Goal: Answer question/provide support: Share knowledge or assist other users

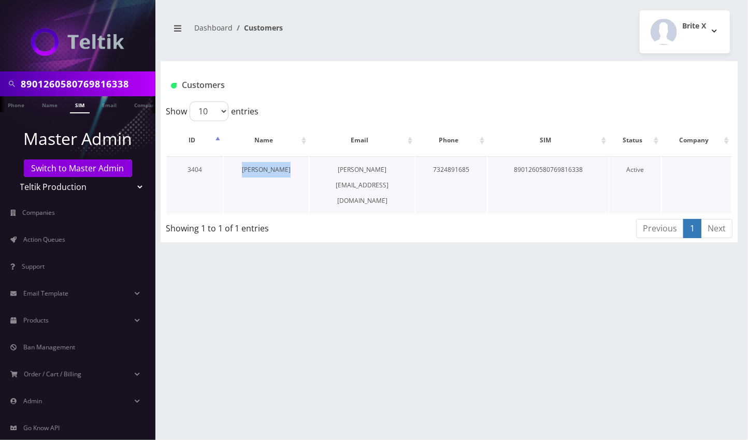
click at [262, 170] on link "[PERSON_NAME]" at bounding box center [266, 169] width 49 height 9
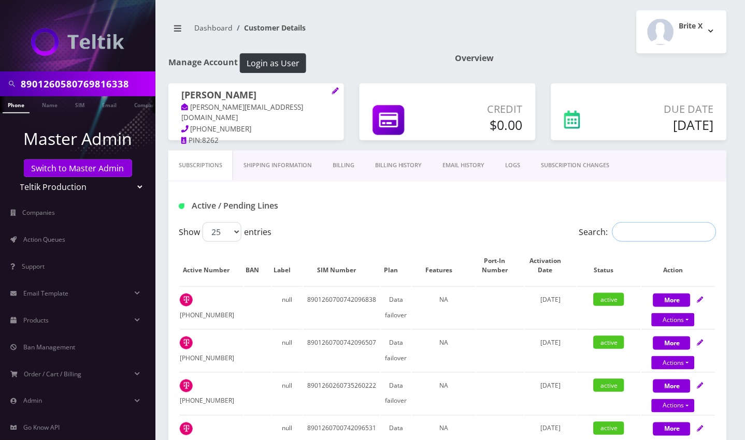
click at [637, 242] on input "Search:" at bounding box center [665, 232] width 104 height 20
paste input "8901260580769816338"
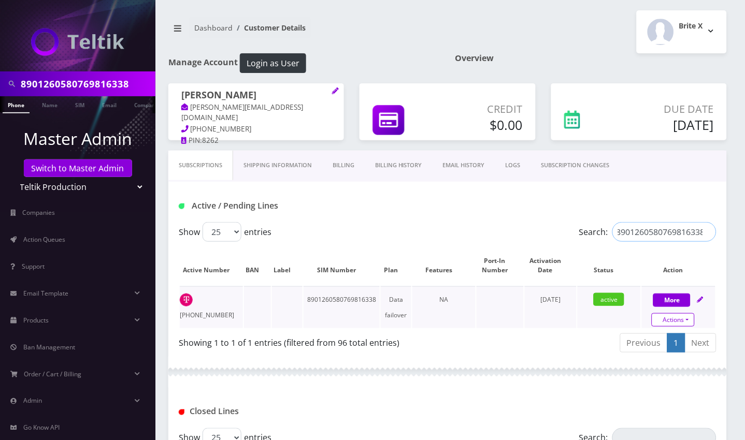
type input "8901260580769816338"
click at [693, 327] on link "Actions" at bounding box center [673, 320] width 43 height 13
select select "102"
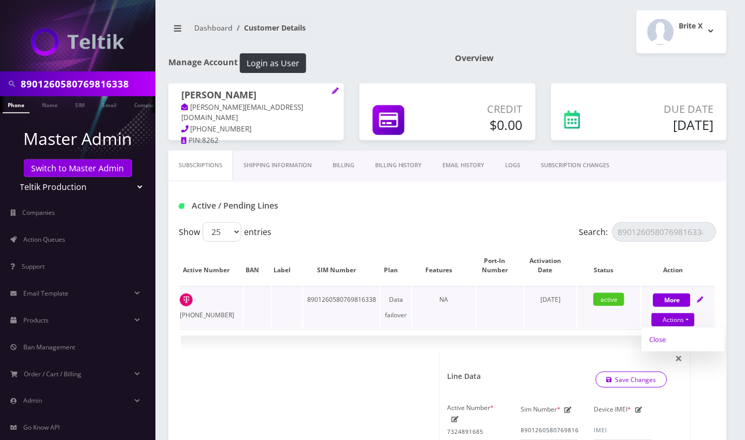
click at [663, 348] on link "Close" at bounding box center [683, 340] width 83 height 16
type input "09/15/2025"
select select "102"
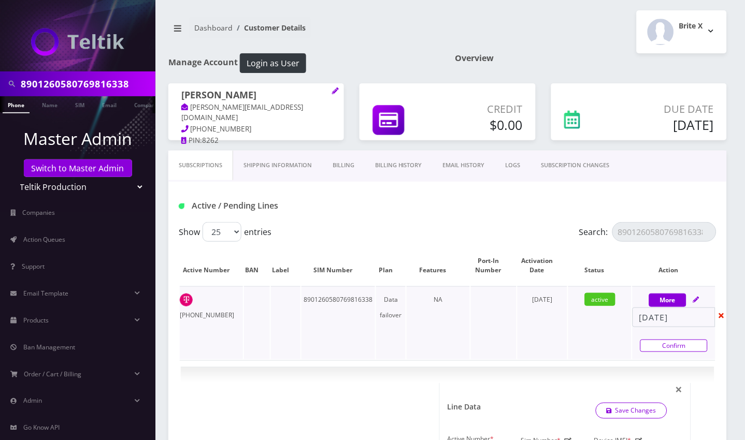
click at [666, 352] on link "Confirm" at bounding box center [674, 346] width 67 height 12
select select "102"
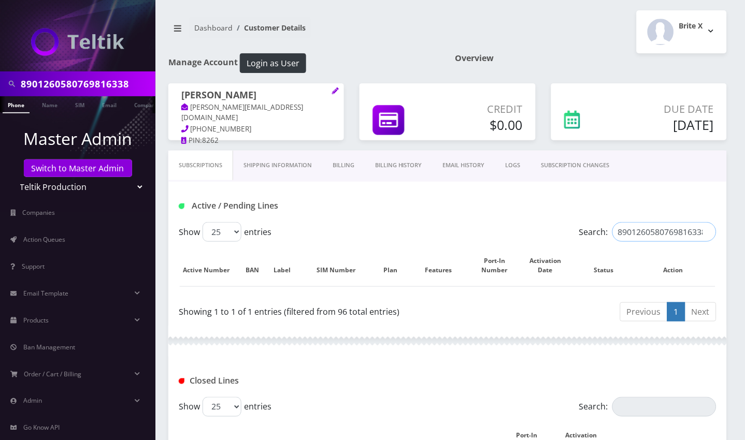
click at [671, 242] on input "8901260580769816338" at bounding box center [665, 232] width 104 height 20
paste input "700742096713"
type input "8901260700742096713"
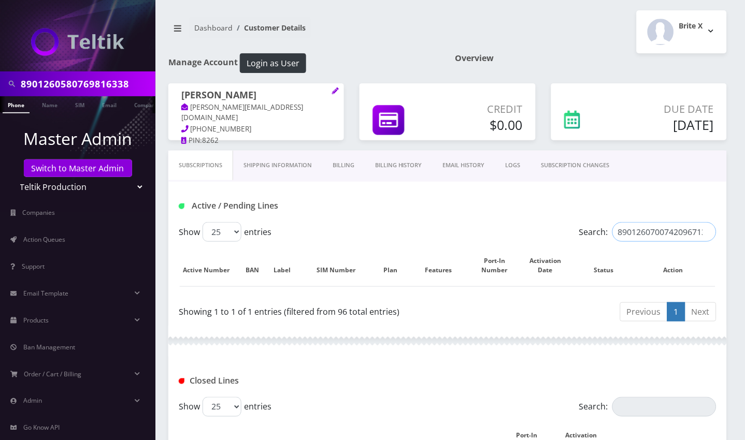
scroll to position [0, 2]
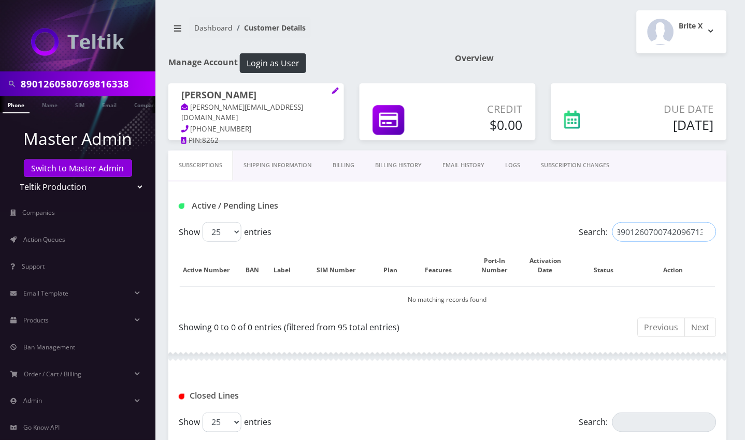
click at [705, 242] on input "8901260700742096713" at bounding box center [665, 232] width 104 height 20
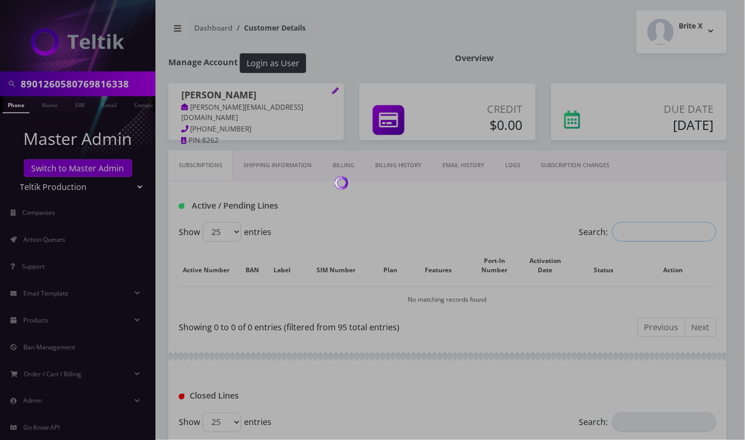
scroll to position [0, 0]
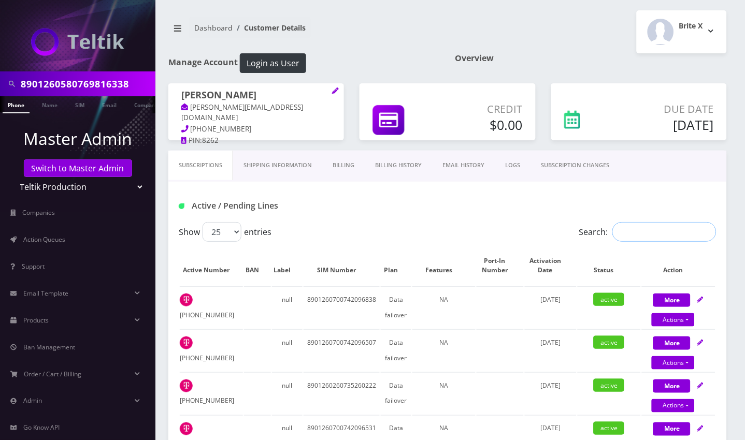
click at [629, 242] on input "Search:" at bounding box center [665, 232] width 104 height 20
paste input "8901260700742096713"
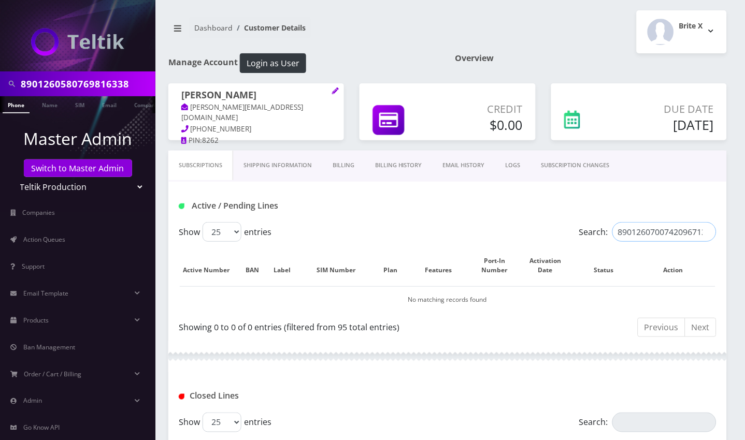
click at [664, 242] on input "8901260700742096713" at bounding box center [665, 232] width 104 height 20
paste input "580769824159"
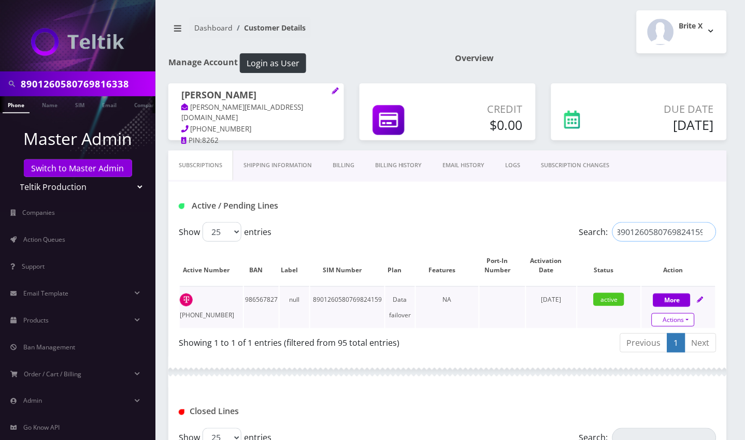
type input "8901260580769824159"
click at [688, 327] on link "Actions" at bounding box center [673, 320] width 43 height 13
select select "3-in-1 SIM Starter Kit"
select select "102"
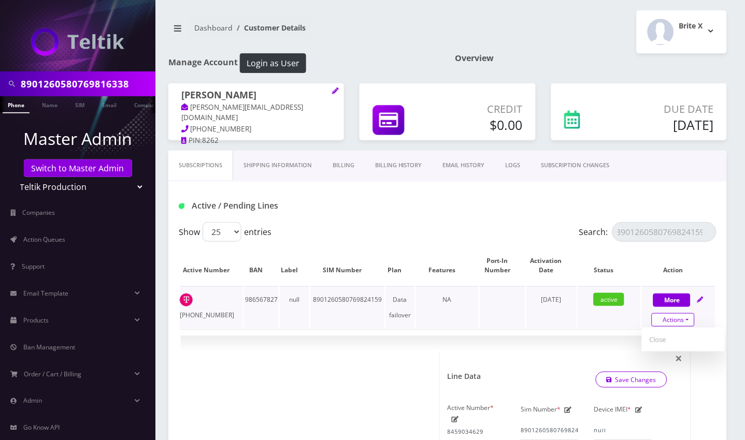
scroll to position [0, 0]
click at [666, 348] on link "Close" at bounding box center [683, 340] width 83 height 16
type input "09/15/2025"
select select "3-in-1 SIM Starter Kit"
select select "102"
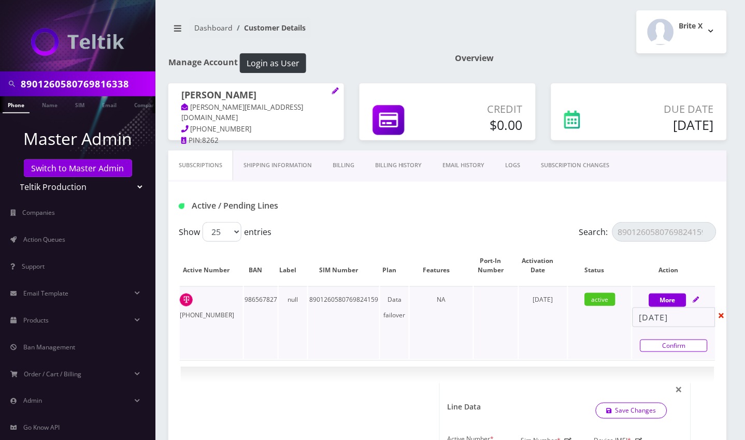
click at [665, 352] on link "Confirm" at bounding box center [674, 346] width 67 height 12
select select "3-in-1 SIM Starter Kit"
select select "102"
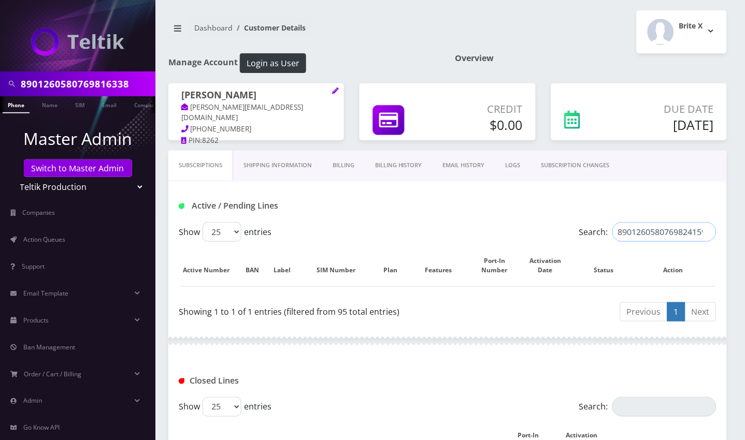
click at [708, 242] on input "8901260580769824159" at bounding box center [665, 232] width 104 height 20
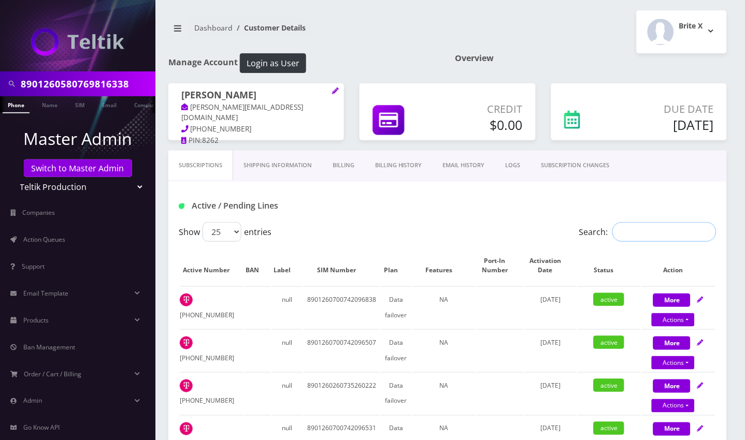
click at [653, 242] on input "Search:" at bounding box center [665, 232] width 104 height 20
paste input "8901260580769816510"
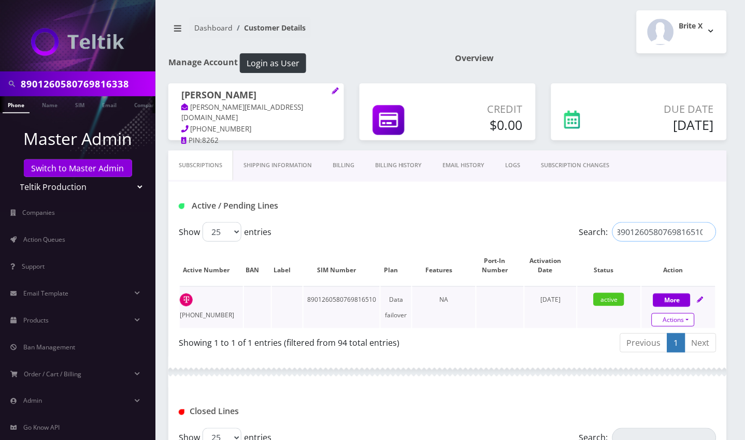
type input "8901260580769816510"
click at [674, 327] on link "Actions" at bounding box center [673, 320] width 43 height 13
select select "102"
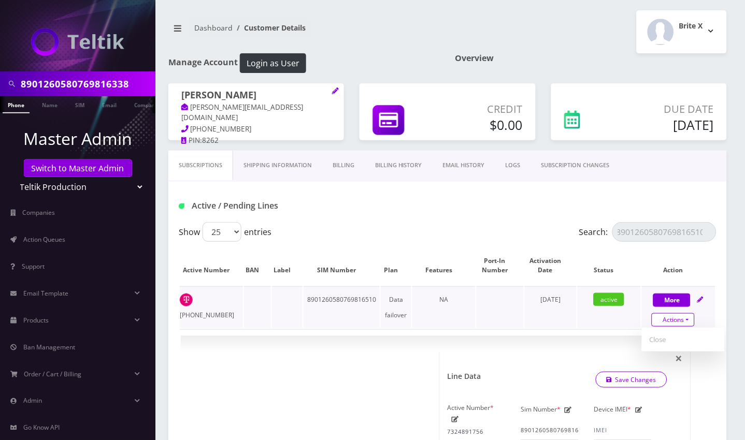
scroll to position [0, 0]
click at [650, 348] on link "Close" at bounding box center [683, 340] width 83 height 16
type input "09/15/2025"
select select "102"
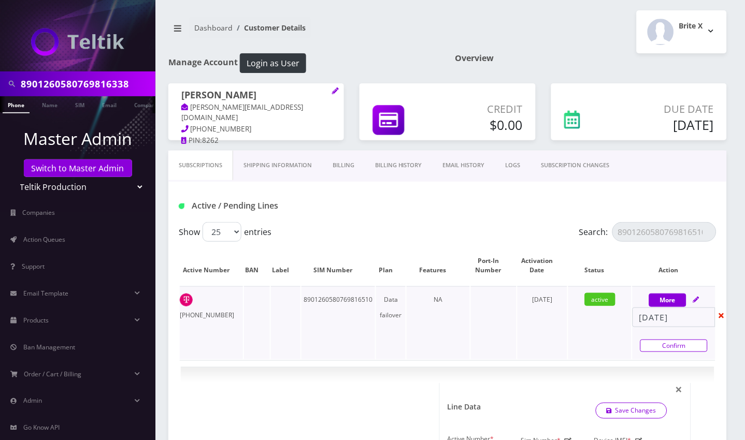
click at [655, 352] on link "Confirm" at bounding box center [674, 346] width 67 height 12
select select "102"
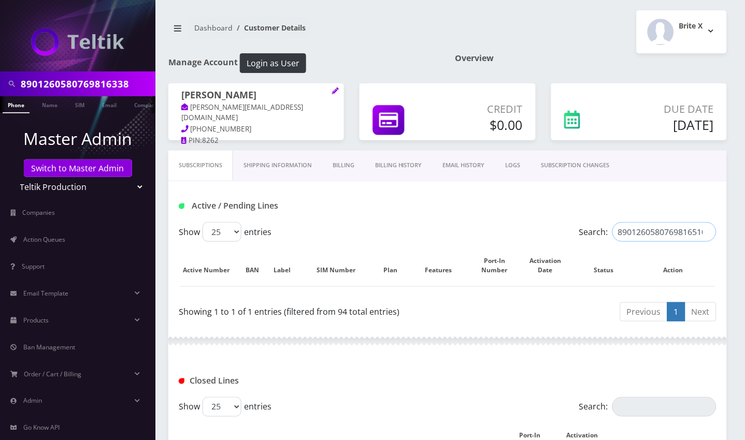
click at [707, 242] on input "8901260580769816510" at bounding box center [665, 232] width 104 height 20
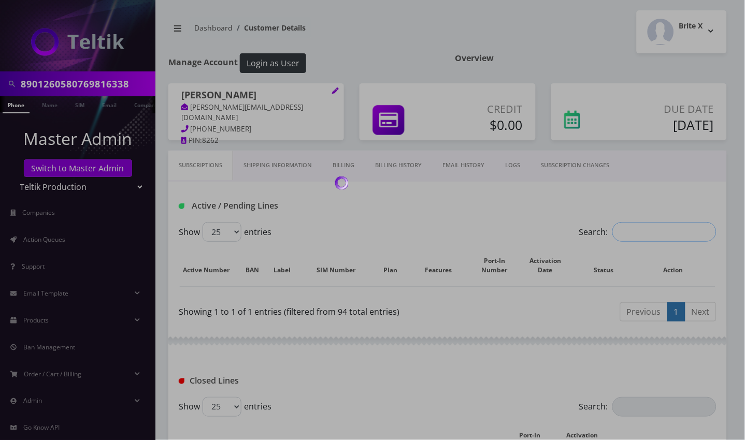
click at [670, 242] on input "Search:" at bounding box center [665, 232] width 104 height 20
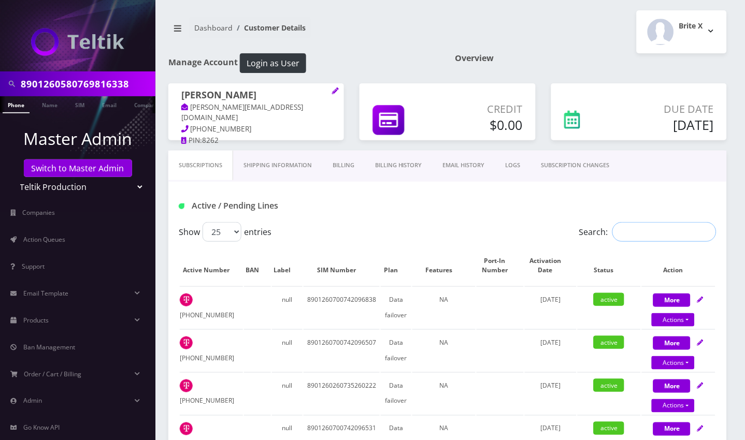
click at [639, 242] on input "Search:" at bounding box center [665, 232] width 104 height 20
paste input "8901260260735223816"
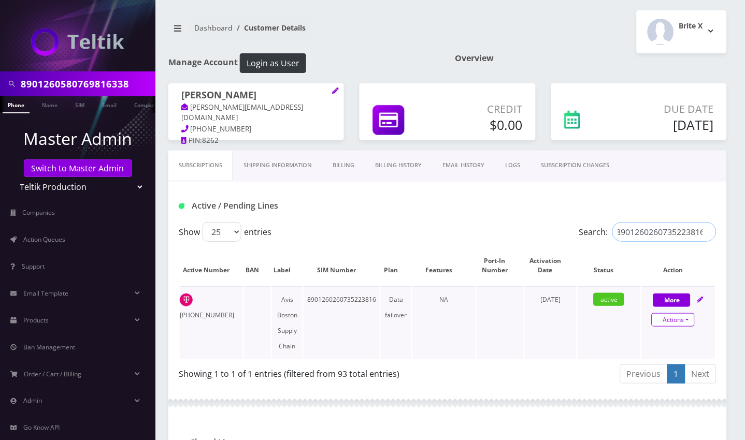
type input "8901260260735223816"
click at [680, 327] on link "Actions" at bounding box center [673, 320] width 43 height 13
select select "102"
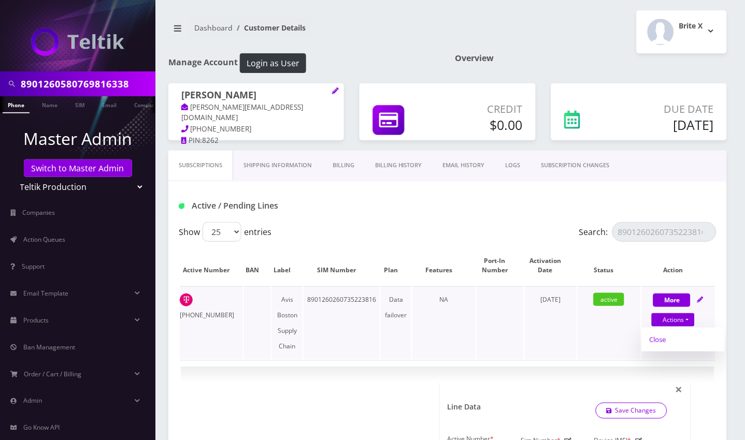
click at [658, 348] on link "Close" at bounding box center [683, 340] width 83 height 16
type input "09/15/2025"
select select "102"
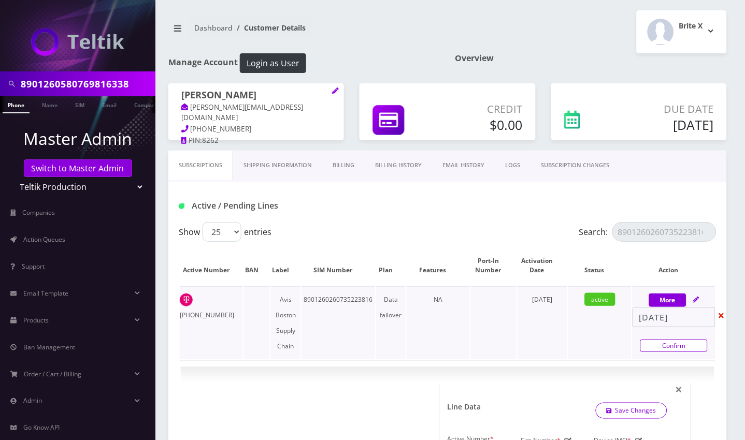
click at [656, 352] on link "Confirm" at bounding box center [674, 346] width 67 height 12
select select "102"
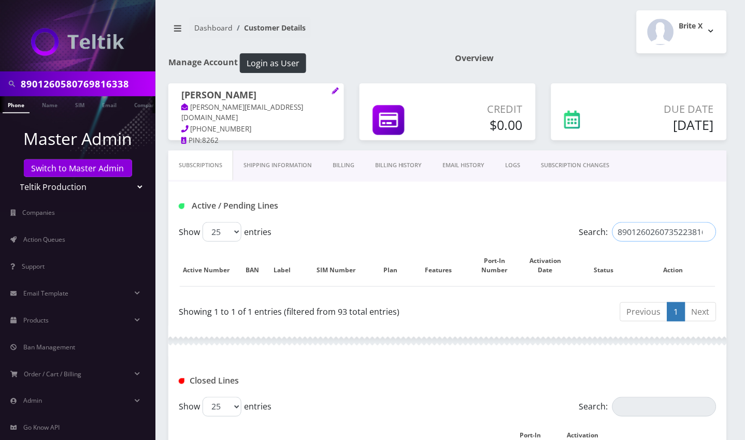
click at [705, 242] on input "8901260260735223816" at bounding box center [665, 232] width 104 height 20
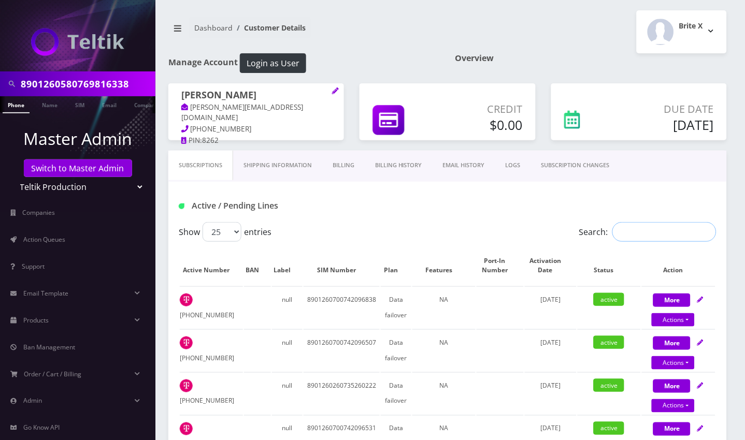
click at [633, 242] on input "Search:" at bounding box center [665, 232] width 104 height 20
paste input "8901260580769818185"
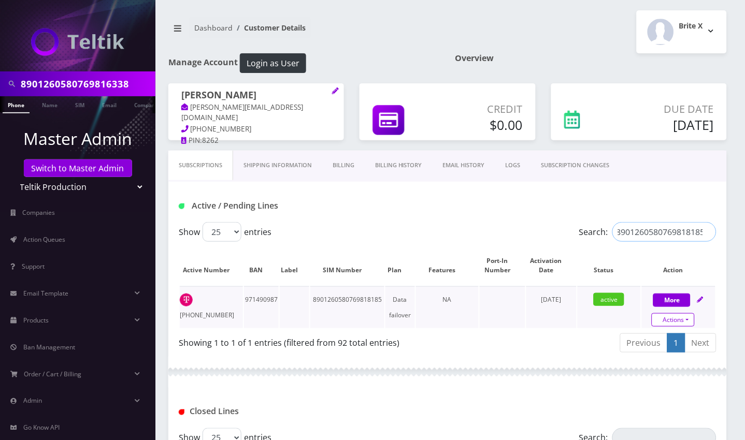
type input "8901260580769818185"
click at [683, 327] on link "Actions" at bounding box center [673, 320] width 43 height 13
select select "102"
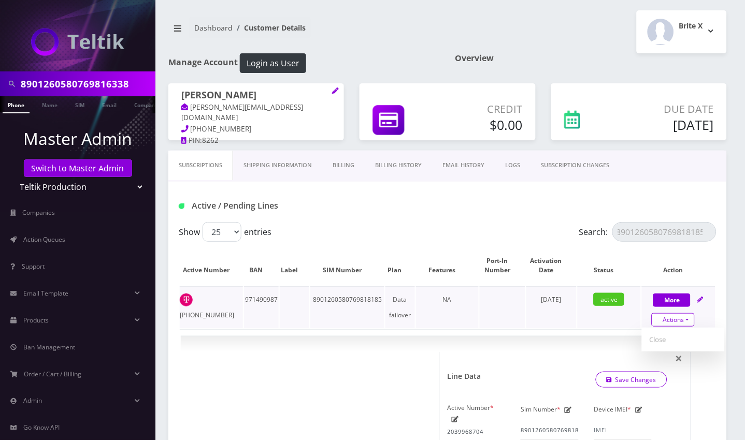
scroll to position [0, 0]
click at [658, 348] on link "Close" at bounding box center [683, 340] width 83 height 16
type input "09/15/2025"
select select "102"
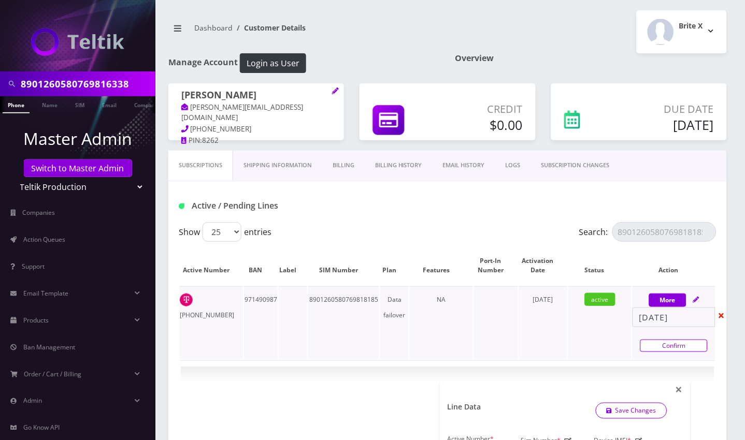
click at [649, 352] on link "Confirm" at bounding box center [674, 346] width 67 height 12
select select "102"
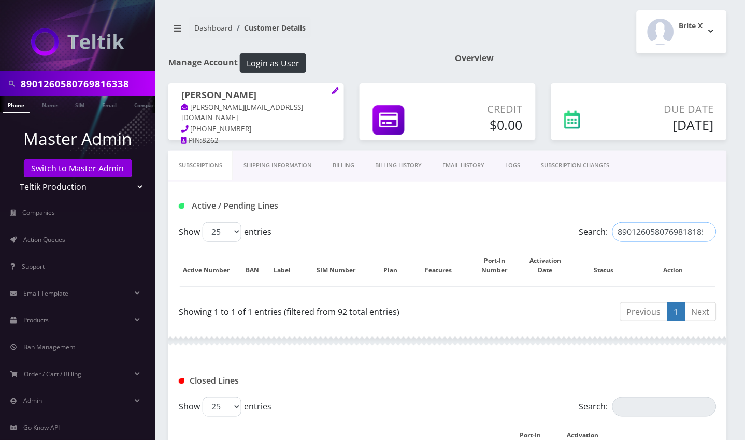
click at [704, 242] on input "8901260580769818185" at bounding box center [665, 232] width 104 height 20
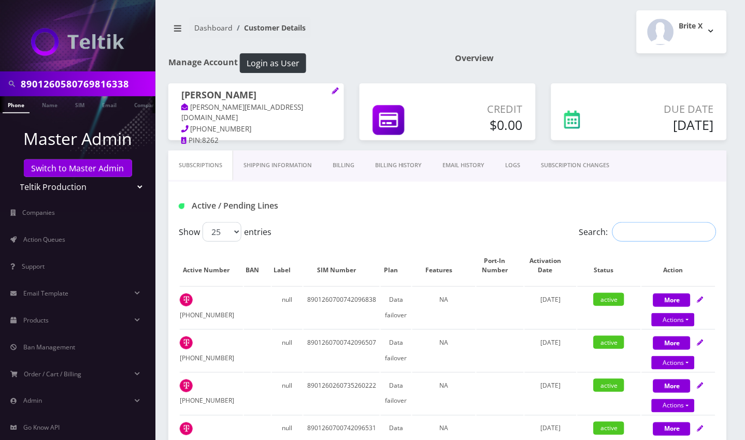
click at [654, 242] on input "Search:" at bounding box center [665, 232] width 104 height 20
paste input "8901260580769814523"
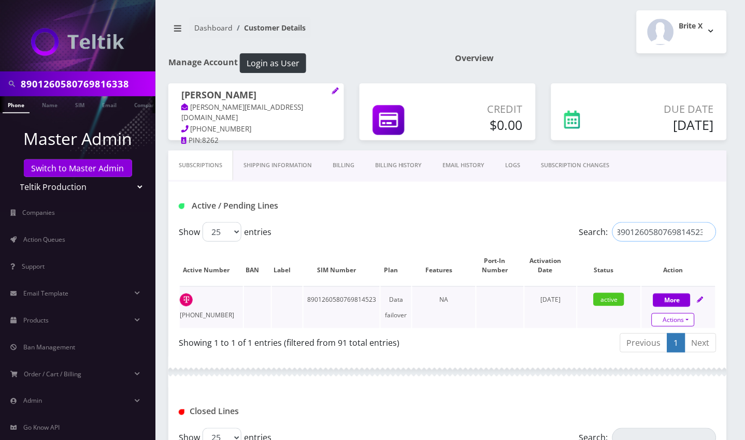
type input "8901260580769814523"
click at [670, 327] on link "Actions" at bounding box center [673, 320] width 43 height 13
select select "102"
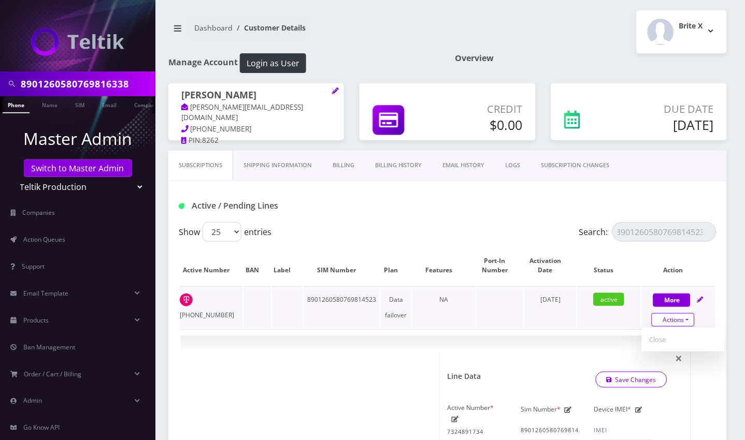
scroll to position [0, 0]
click at [655, 348] on link "Close" at bounding box center [683, 340] width 83 height 16
type input "09/15/2025"
select select "102"
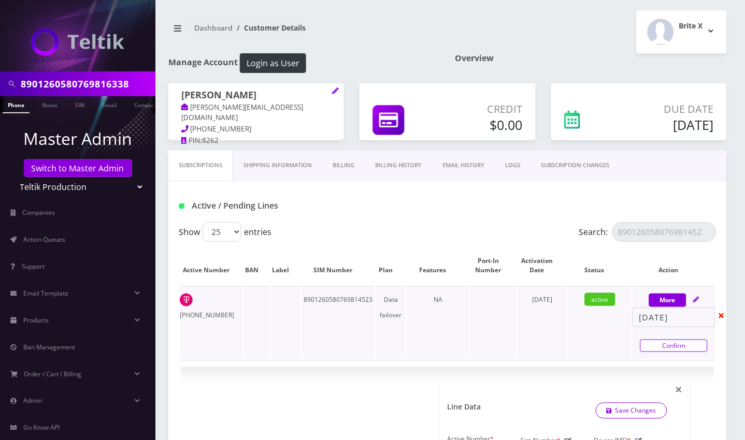
click at [649, 352] on link "Confirm" at bounding box center [674, 346] width 67 height 12
select select "102"
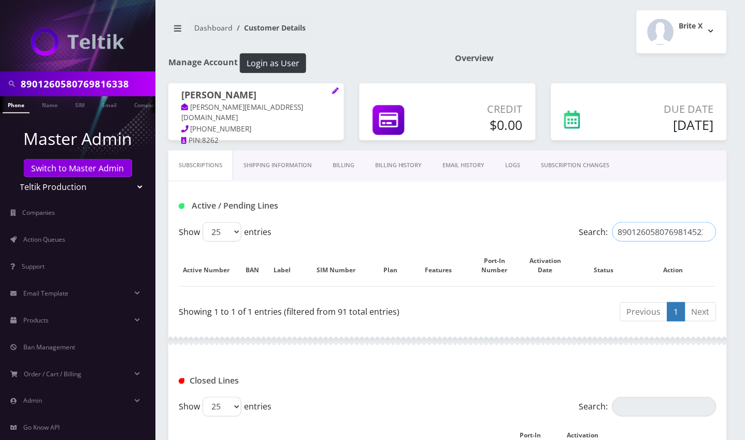
click at [656, 239] on input "8901260580769814523" at bounding box center [665, 232] width 104 height 20
click at [707, 242] on input "8901260580769814523" at bounding box center [665, 232] width 104 height 20
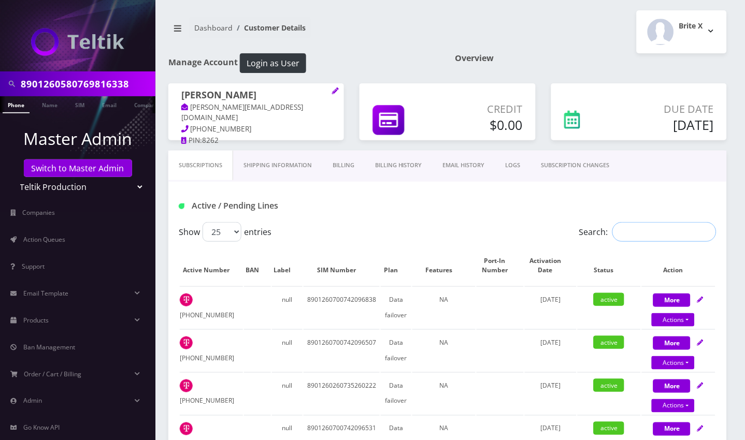
click at [656, 242] on input "Search:" at bounding box center [665, 232] width 104 height 20
paste input "8901260260735214815"
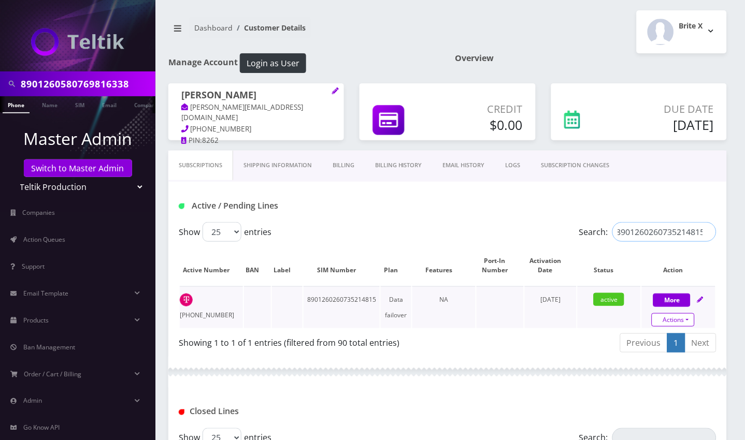
type input "8901260260735214815"
click at [684, 327] on link "Actions" at bounding box center [673, 320] width 43 height 13
select select "102"
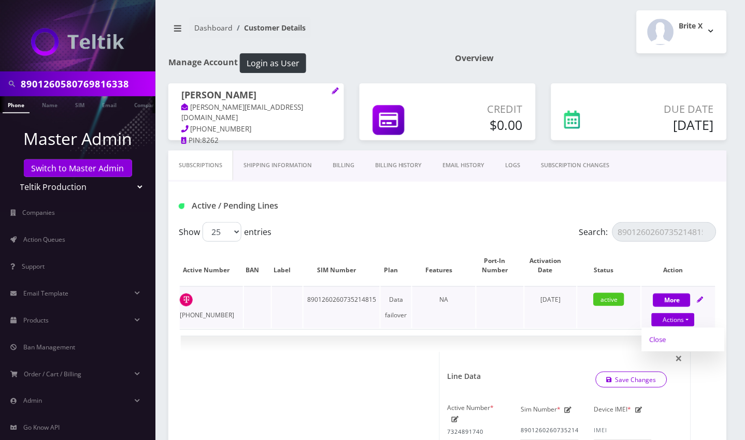
click at [659, 348] on link "Close" at bounding box center [683, 340] width 83 height 16
type input "09/15/2025"
select select "102"
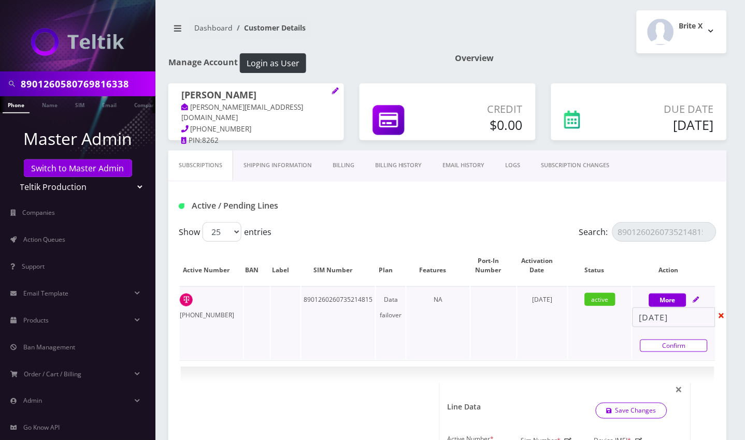
click at [658, 352] on link "Confirm" at bounding box center [674, 346] width 67 height 12
select select "102"
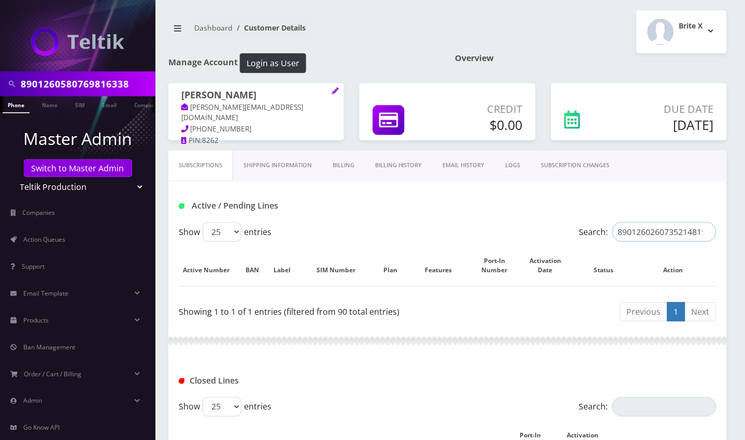
drag, startPoint x: 675, startPoint y: 247, endPoint x: 691, endPoint y: 251, distance: 16.5
click at [675, 242] on input "8901260260735214815" at bounding box center [665, 232] width 104 height 20
click at [708, 242] on input "8901260260735214815" at bounding box center [665, 232] width 104 height 20
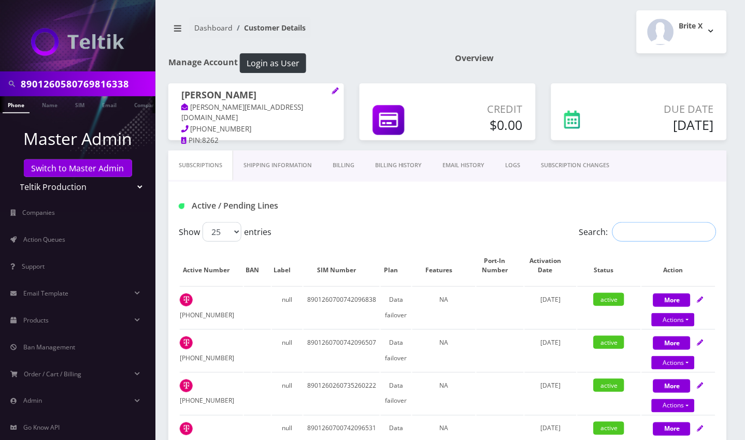
click at [628, 242] on input "Search:" at bounding box center [665, 232] width 104 height 20
paste input "8901260107710635003"
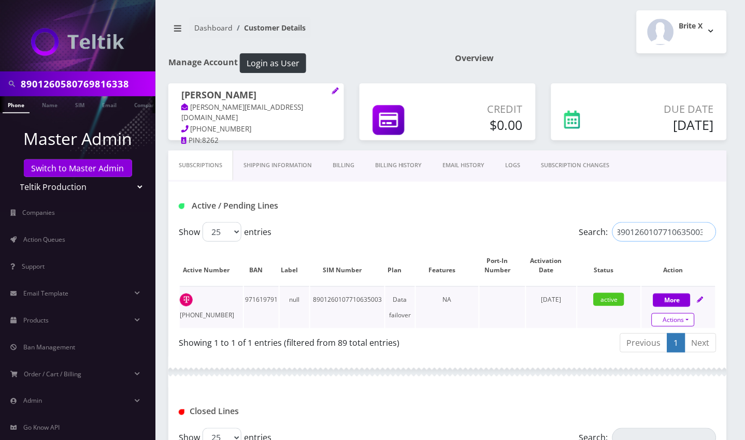
type input "8901260107710635003"
click at [678, 327] on link "Actions" at bounding box center [673, 320] width 43 height 13
select select "3-in-1 SIM Starter Kit"
select select "102"
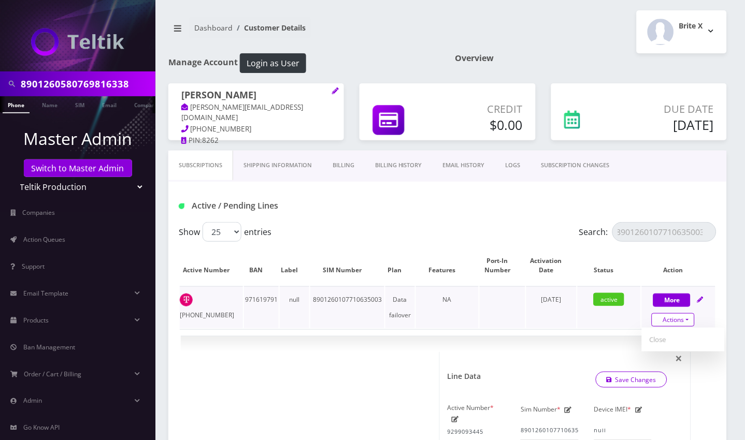
scroll to position [0, 0]
click at [659, 348] on link "Close" at bounding box center [683, 340] width 83 height 16
type input "09/15/2025"
select select "3-in-1 SIM Starter Kit"
select select "102"
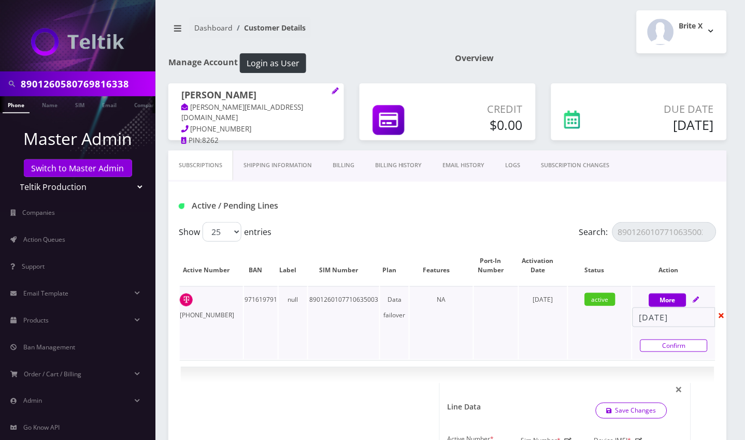
click at [658, 352] on link "Confirm" at bounding box center [674, 346] width 67 height 12
select select "3-in-1 SIM Starter Kit"
select select "102"
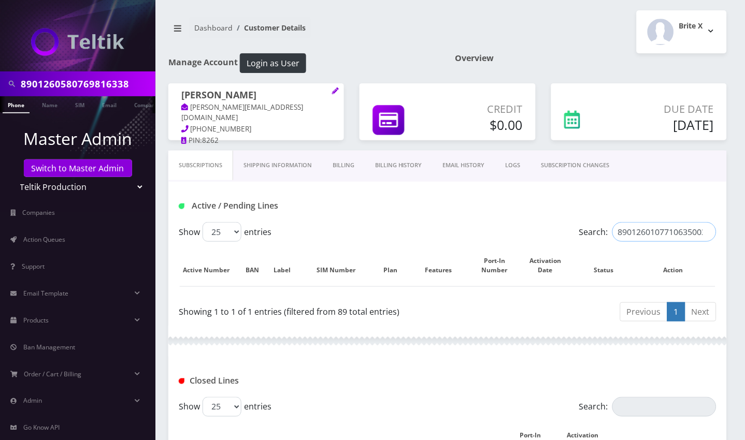
drag, startPoint x: 628, startPoint y: 244, endPoint x: 657, endPoint y: 244, distance: 28.5
click at [631, 242] on input "8901260107710635003" at bounding box center [665, 232] width 104 height 20
click at [705, 242] on input "8901260107710635003" at bounding box center [665, 232] width 104 height 20
click at [708, 242] on input "8901260107710635003" at bounding box center [665, 232] width 104 height 20
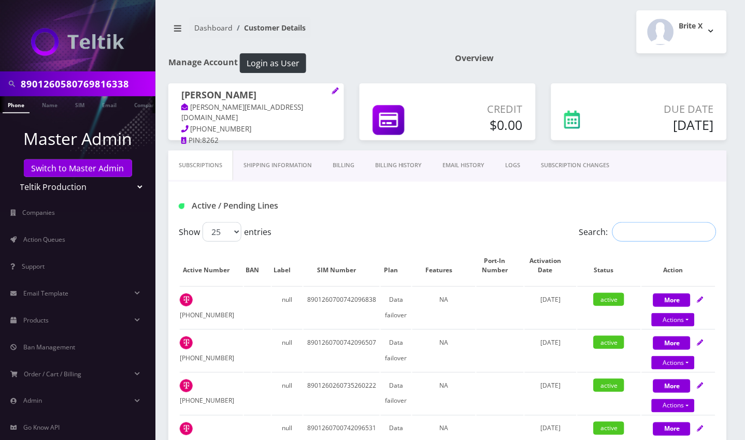
click at [654, 242] on input "Search:" at bounding box center [665, 232] width 104 height 20
paste input "8901260580769821460"
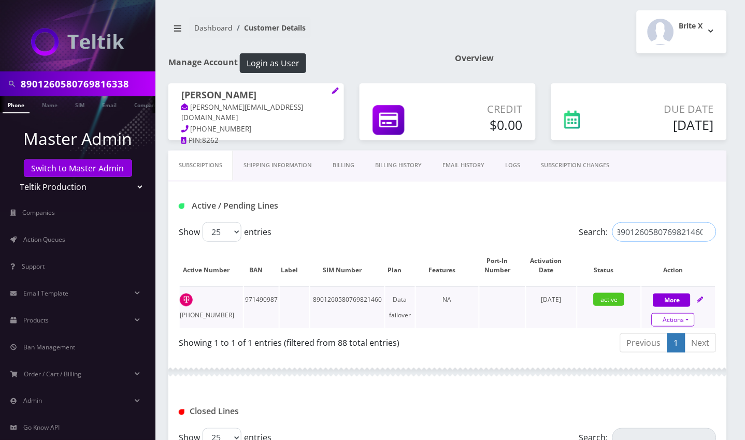
type input "8901260580769821460"
click at [680, 327] on link "Actions" at bounding box center [673, 320] width 43 height 13
select select "102"
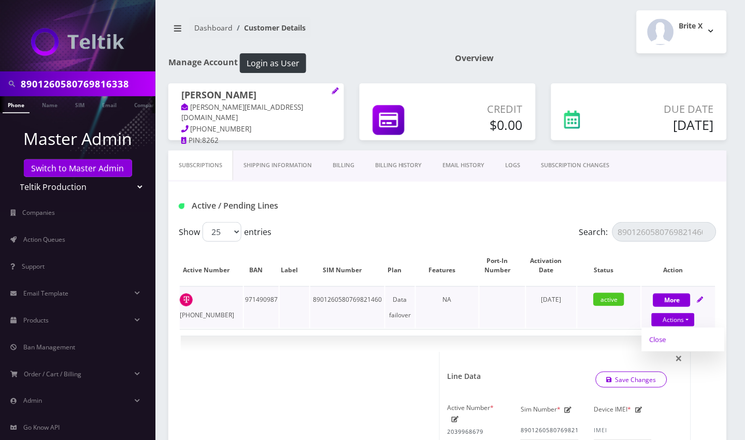
click at [662, 348] on link "Close" at bounding box center [683, 340] width 83 height 16
type input "09/15/2025"
select select "102"
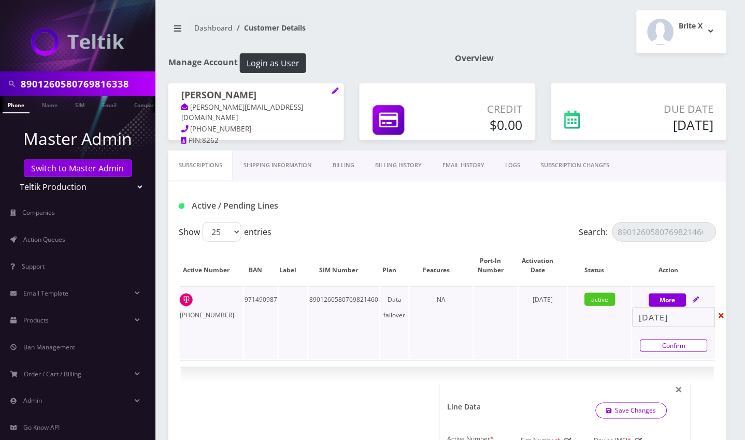
click at [648, 352] on link "Confirm" at bounding box center [674, 346] width 67 height 12
select select "102"
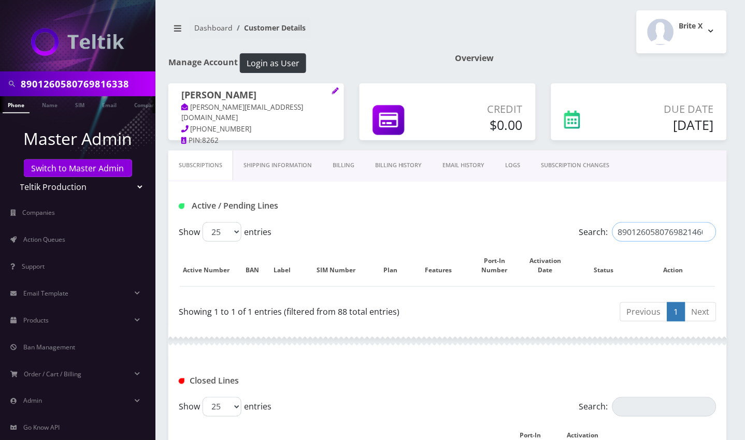
drag, startPoint x: 648, startPoint y: 245, endPoint x: 668, endPoint y: 249, distance: 20.2
click at [648, 242] on input "8901260580769821460" at bounding box center [665, 232] width 104 height 20
click at [707, 242] on input "8901260580769821460" at bounding box center [665, 232] width 104 height 20
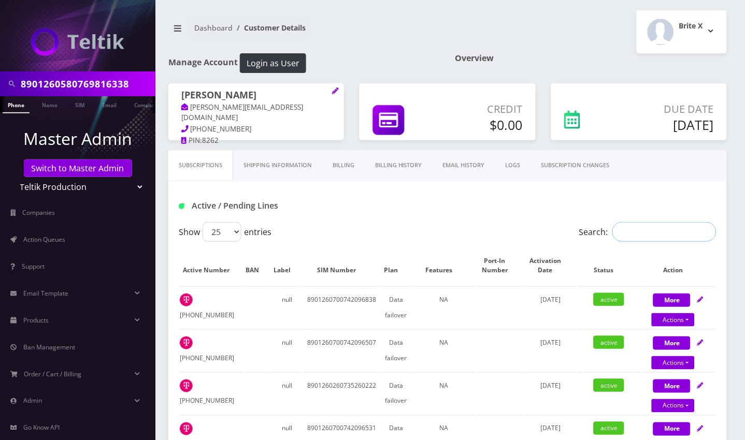
click at [639, 242] on input "Search:" at bounding box center [665, 232] width 104 height 20
paste input "8901260708777598362"
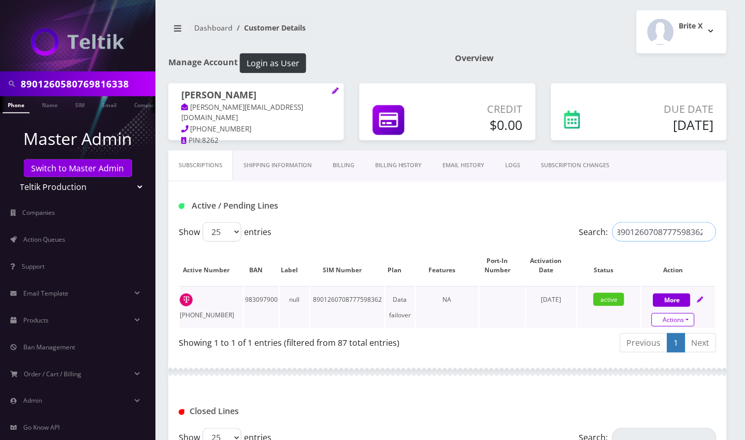
type input "8901260708777598362"
click at [680, 327] on link "Actions" at bounding box center [673, 320] width 43 height 13
select select "3-in-1 SIM Starter Kit"
select select "102"
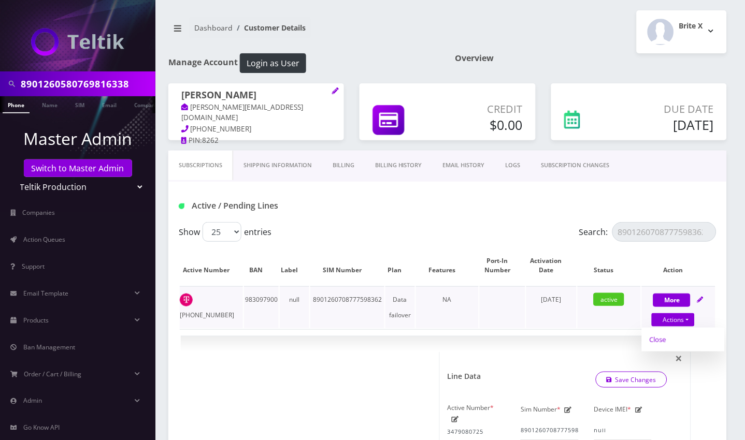
click at [662, 348] on link "Close" at bounding box center [683, 340] width 83 height 16
type input "09/15/2025"
select select "3-in-1 SIM Starter Kit"
select select "102"
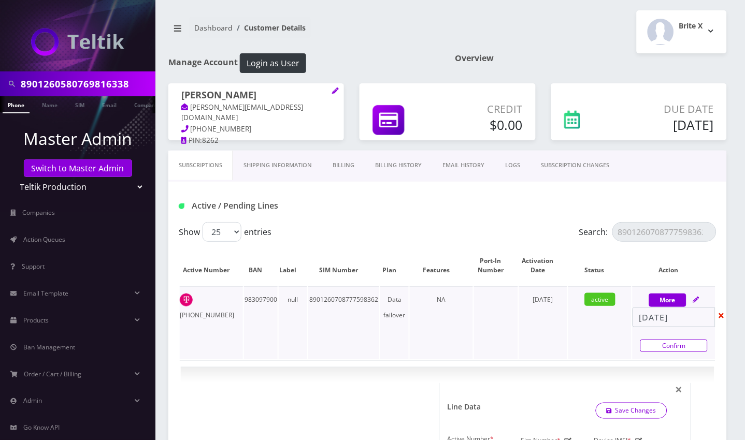
click at [657, 352] on link "Confirm" at bounding box center [674, 346] width 67 height 12
select select "3-in-1 SIM Starter Kit"
select select "102"
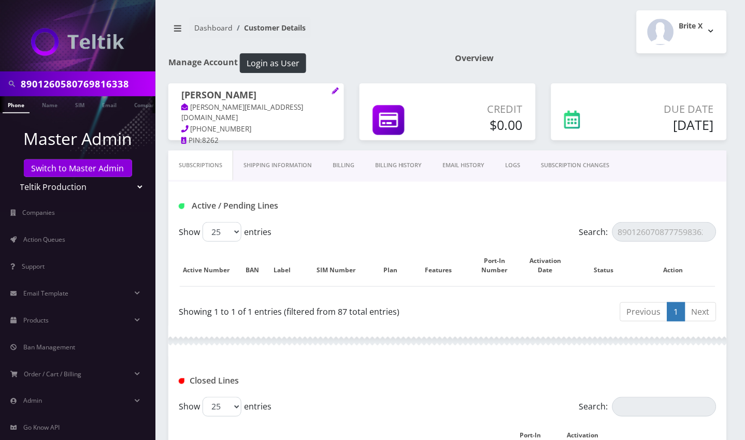
click at [51, 86] on input "8901260580769816338" at bounding box center [87, 84] width 132 height 20
paste input "700742096713"
type input "8901260700742096713"
click at [80, 104] on link "SIM" at bounding box center [80, 104] width 20 height 17
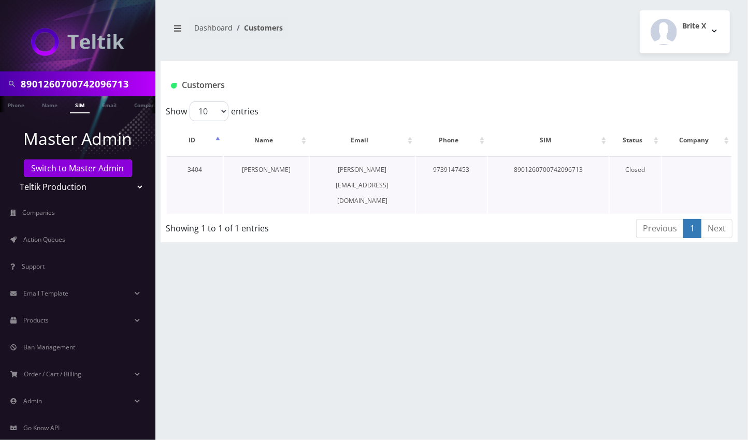
click at [270, 166] on link "[PERSON_NAME]" at bounding box center [266, 169] width 49 height 9
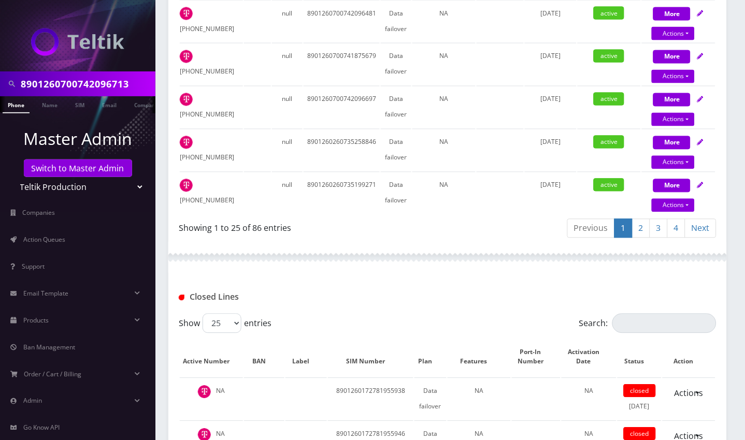
scroll to position [1382, 0]
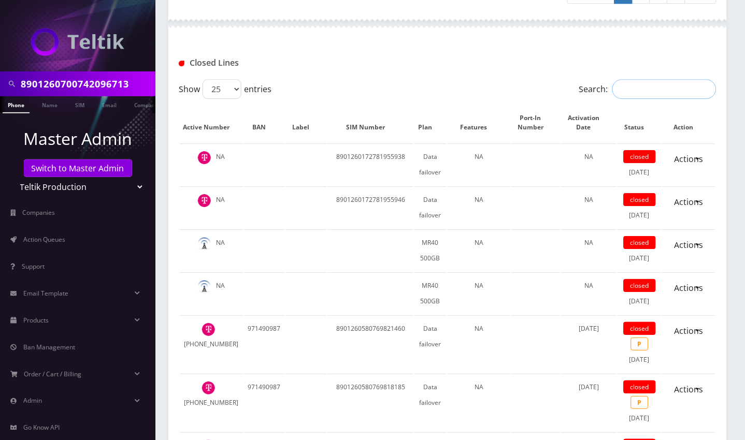
click at [656, 87] on input "Search:" at bounding box center [665, 89] width 104 height 20
paste input "8901260700742096713"
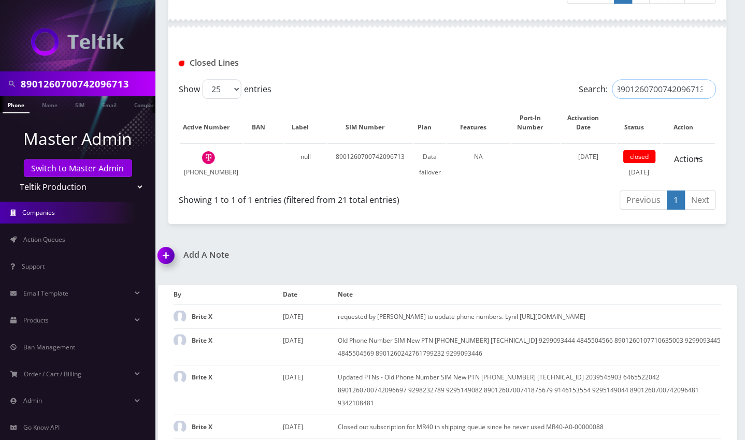
type input "8901260700742096713"
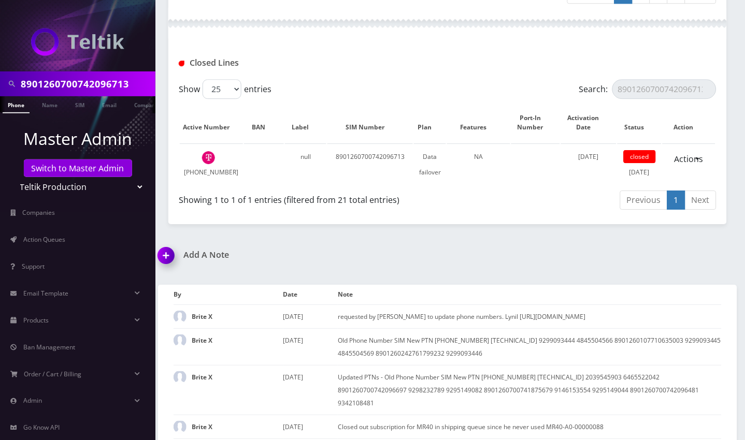
click at [169, 272] on img at bounding box center [168, 259] width 31 height 31
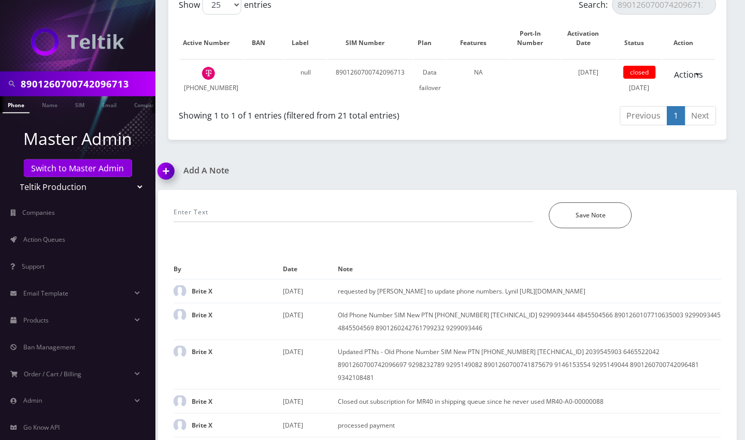
scroll to position [1463, 0]
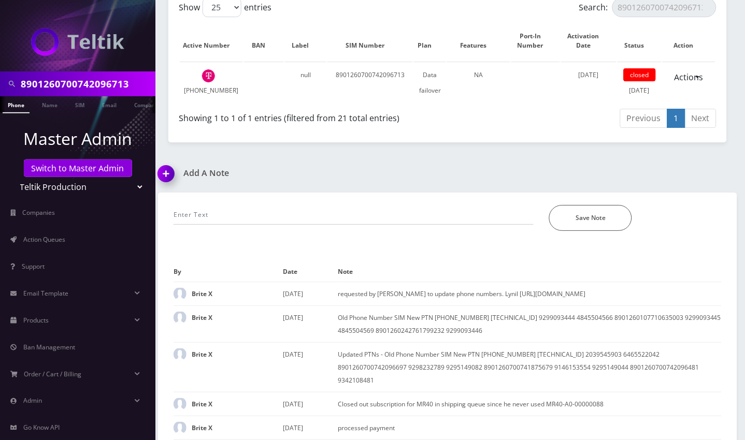
click at [230, 19] on div "Show 25 50 100 250 500 entries Search: 8901260700742096713 Active Number BAN La…" at bounding box center [447, 64] width 559 height 135
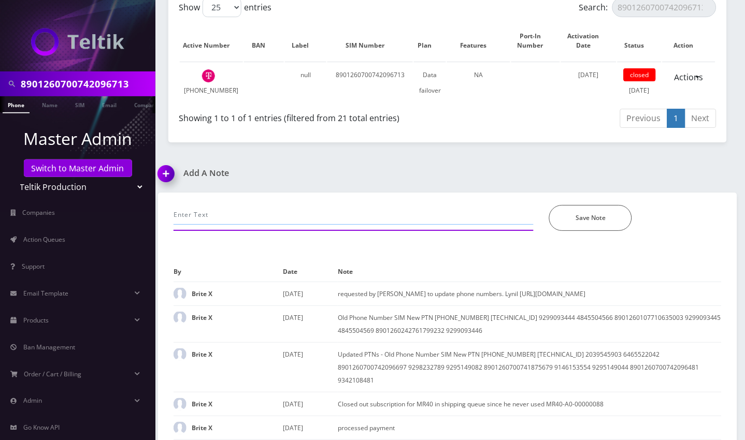
click at [218, 225] on input "text" at bounding box center [354, 215] width 360 height 20
paste input "8901260580769816338 8901260580769824159 8901260580769816510 8901260260735223816…"
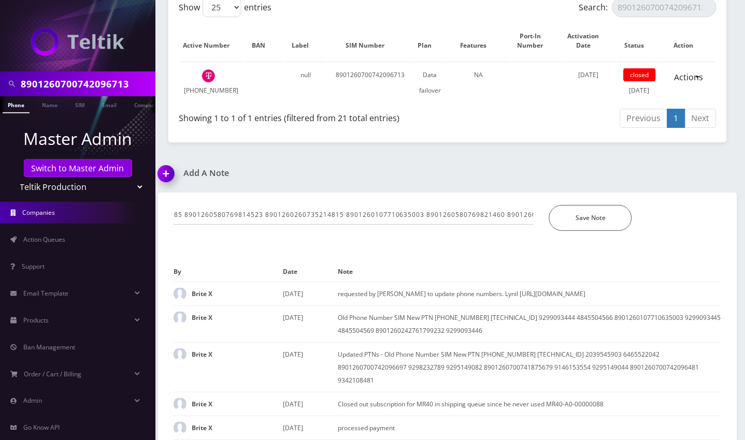
scroll to position [0, 0]
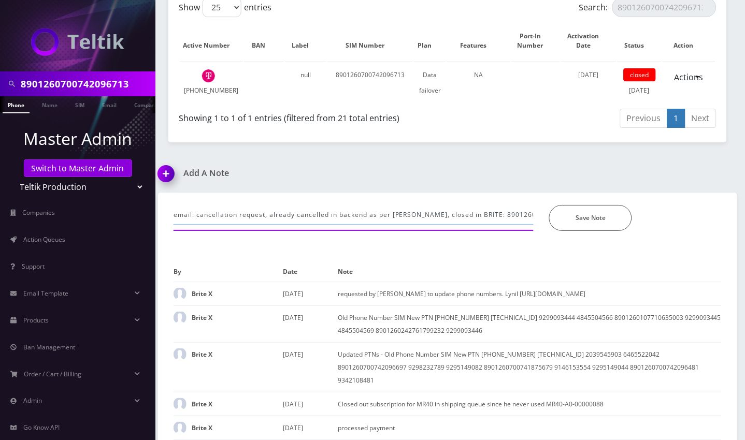
click at [495, 225] on input "email: cancellation request, already cancelled in backend as per [PERSON_NAME],…" at bounding box center [354, 215] width 360 height 20
paste input "8901260700742096713"
type input "email: cancellation request, already cancelled in backend as per [PERSON_NAME],…"
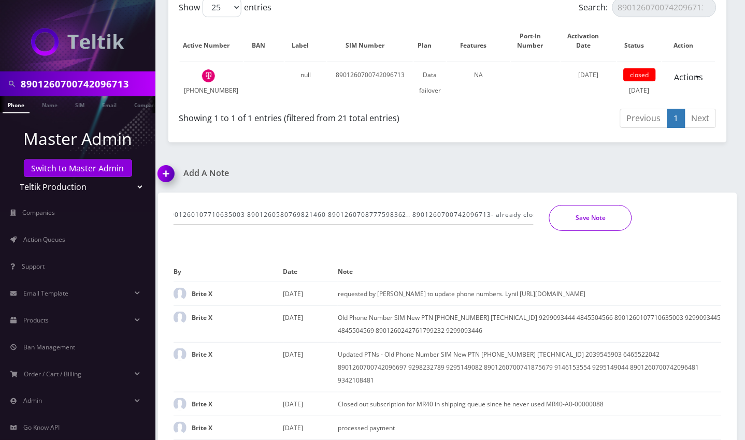
click at [604, 231] on button "Save Note" at bounding box center [590, 218] width 83 height 26
